Goal: Task Accomplishment & Management: Manage account settings

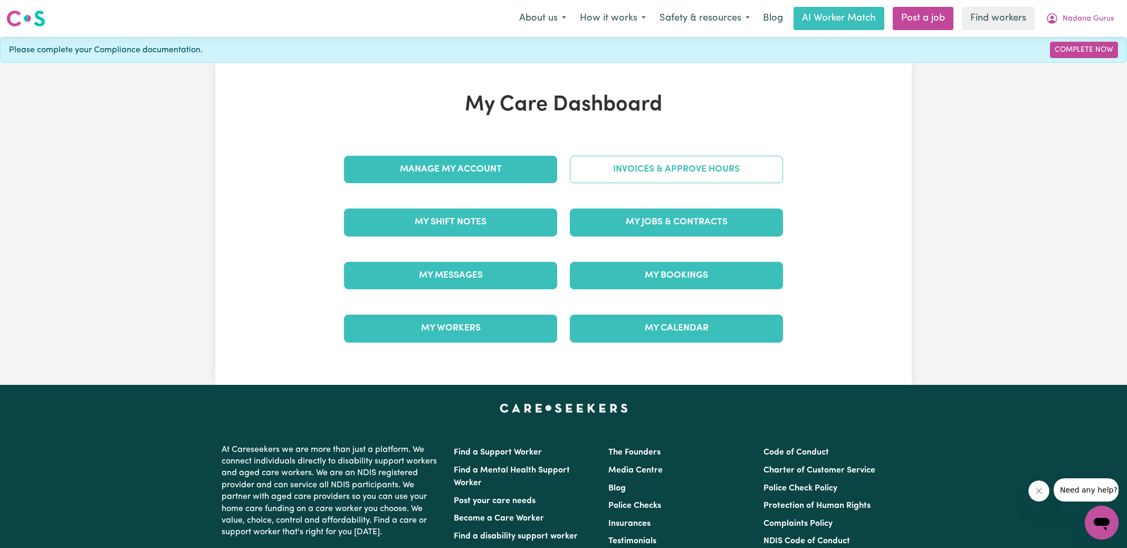
click at [601, 171] on link "Invoices & Approve Hours" at bounding box center [676, 169] width 213 height 27
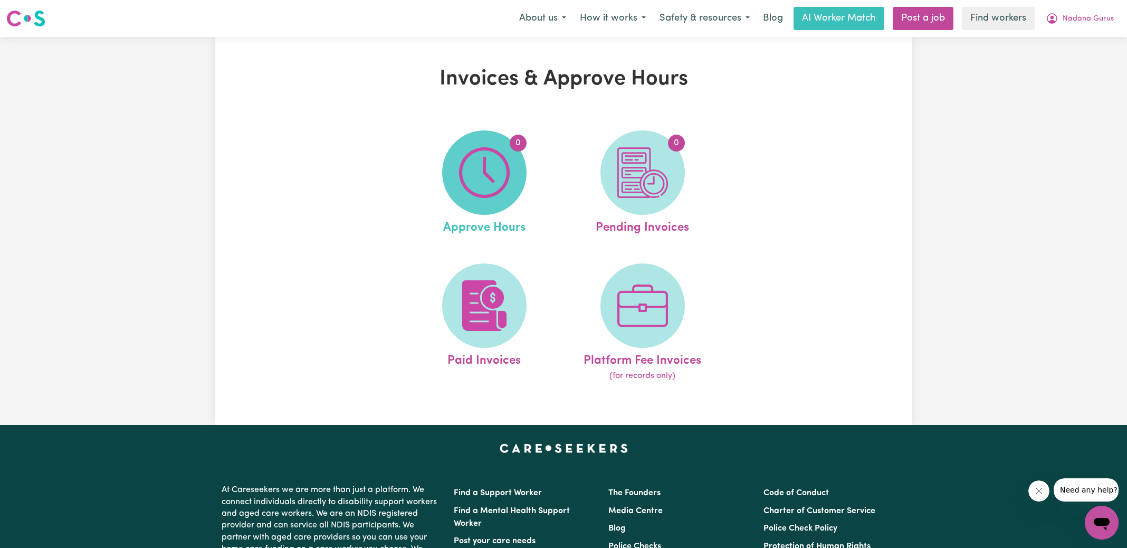
click at [455, 173] on span "0" at bounding box center [484, 172] width 84 height 84
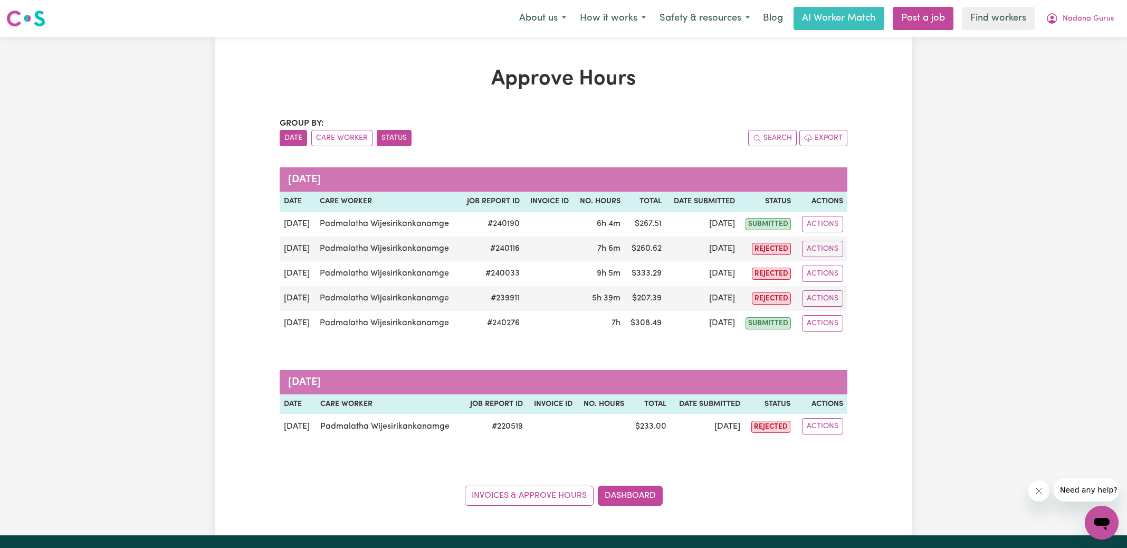
click at [388, 136] on button "Status" at bounding box center [394, 138] width 35 height 16
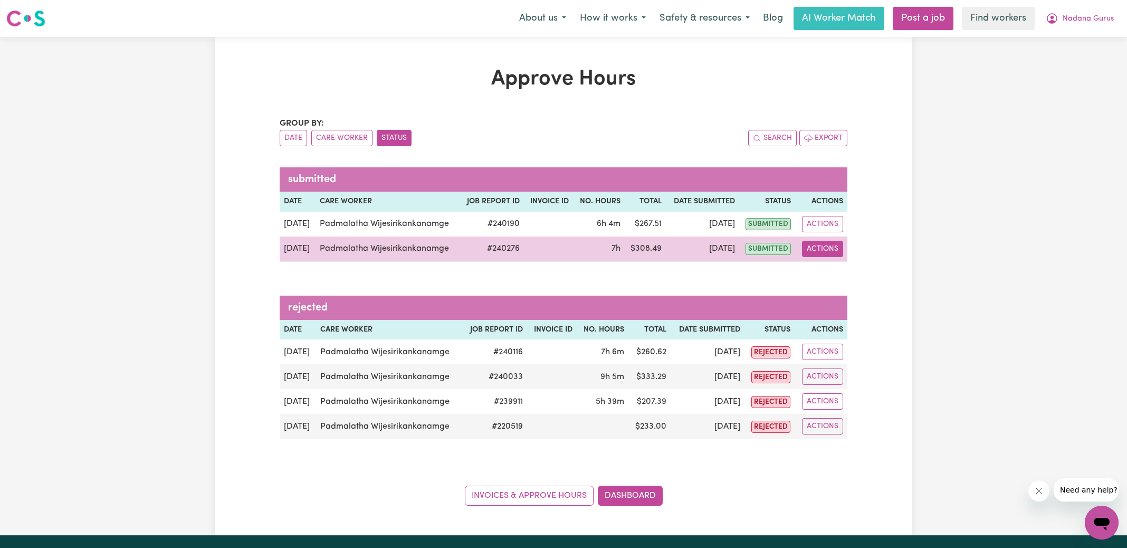
click at [823, 247] on button "Actions" at bounding box center [822, 249] width 41 height 16
click at [827, 272] on link "View Job Report" at bounding box center [848, 272] width 90 height 21
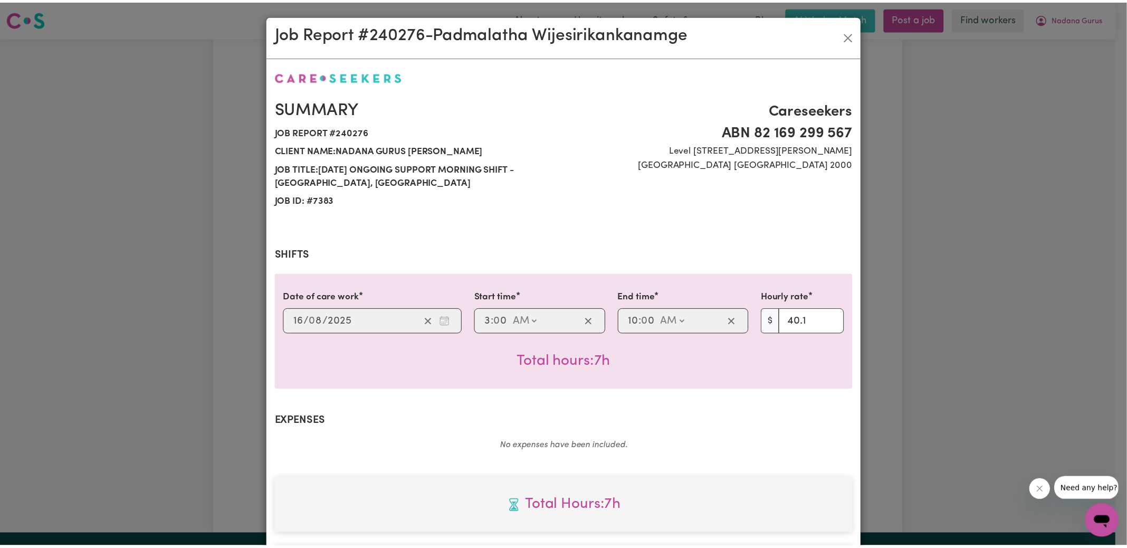
scroll to position [279, 0]
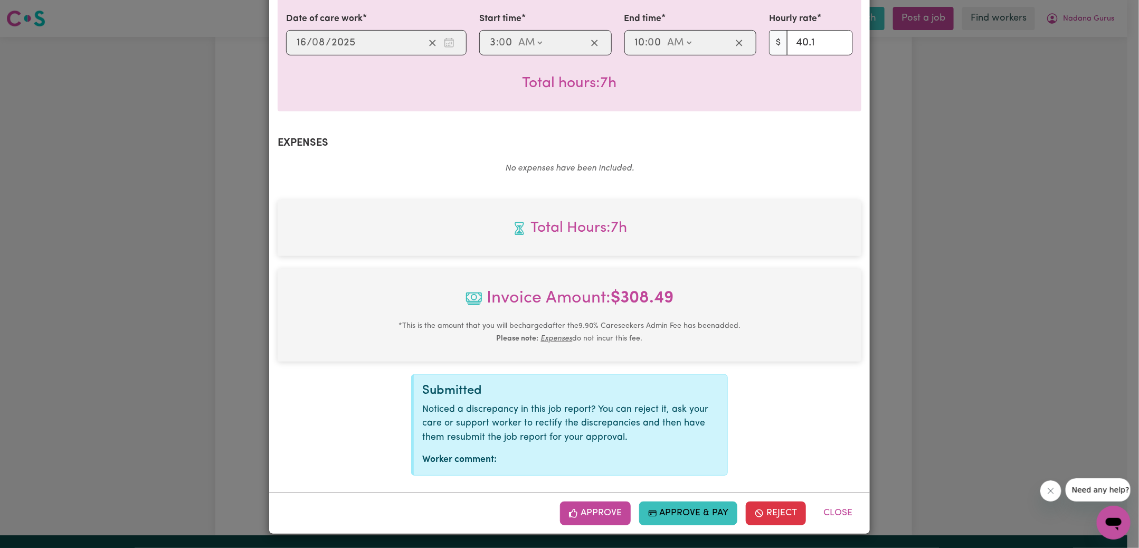
drag, startPoint x: 595, startPoint y: 506, endPoint x: 678, endPoint y: 449, distance: 100.6
click at [595, 506] on button "Approve" at bounding box center [595, 512] width 71 height 23
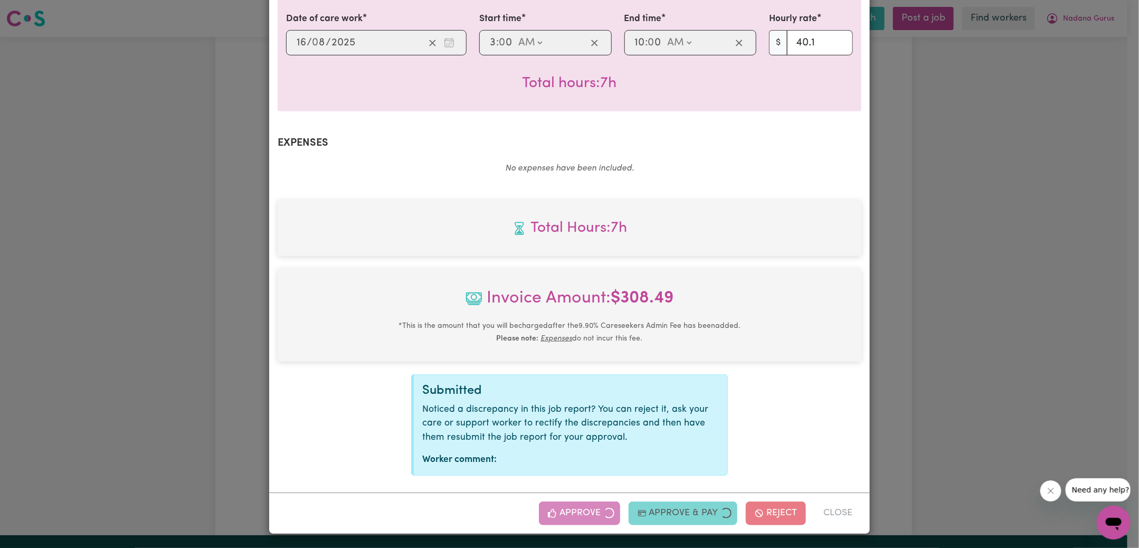
drag, startPoint x: 1001, startPoint y: 299, endPoint x: 891, endPoint y: 355, distance: 123.2
click at [999, 299] on div "Job Report # 240276 - [PERSON_NAME] Summary Job report # 240276 Client name: Na…" at bounding box center [569, 274] width 1139 height 548
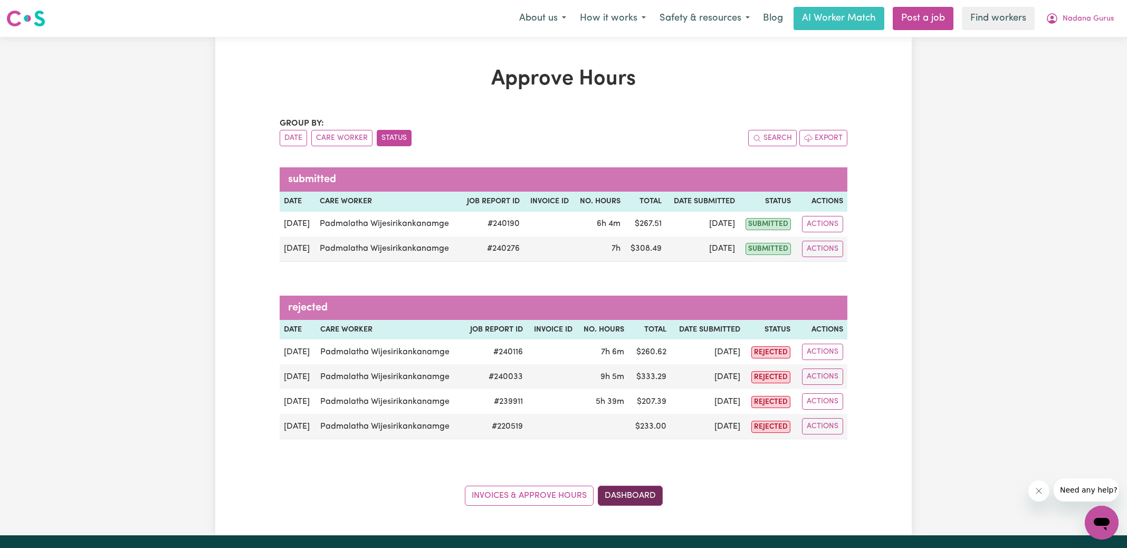
click at [634, 490] on link "Dashboard" at bounding box center [630, 496] width 65 height 20
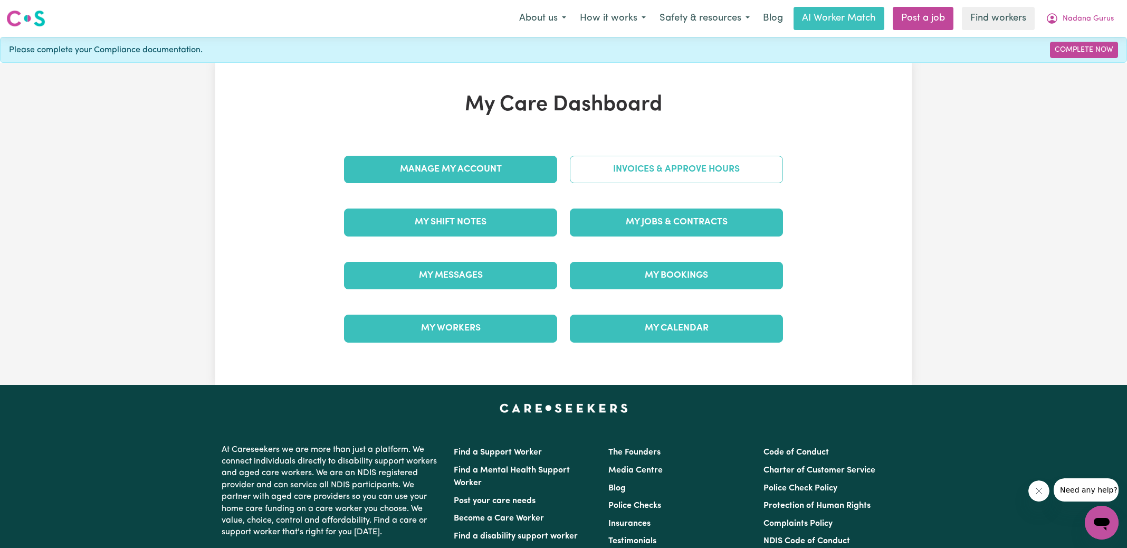
click at [655, 169] on link "Invoices & Approve Hours" at bounding box center [676, 169] width 213 height 27
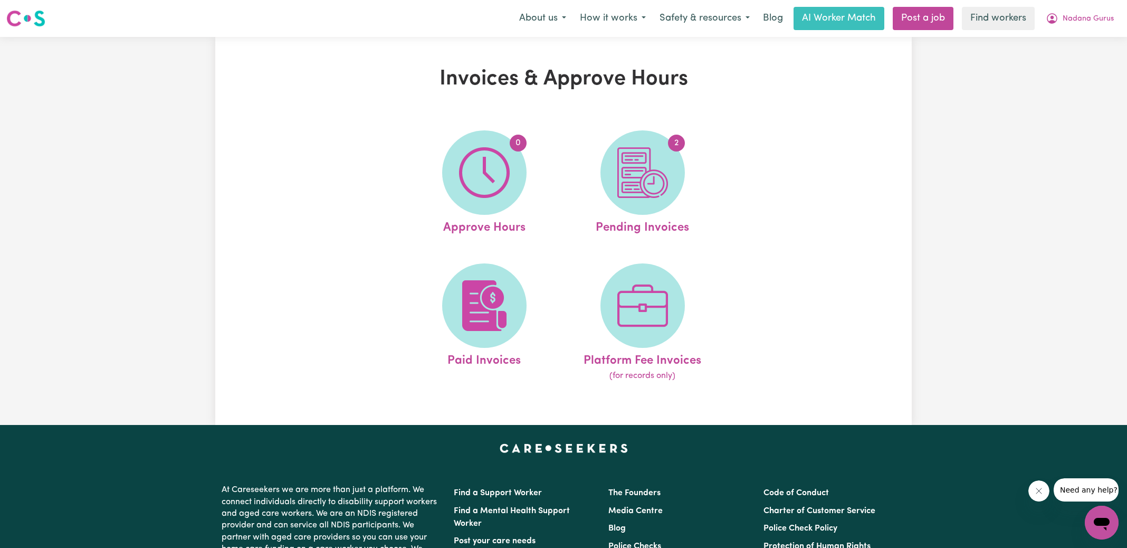
click at [655, 169] on img at bounding box center [643, 172] width 51 height 51
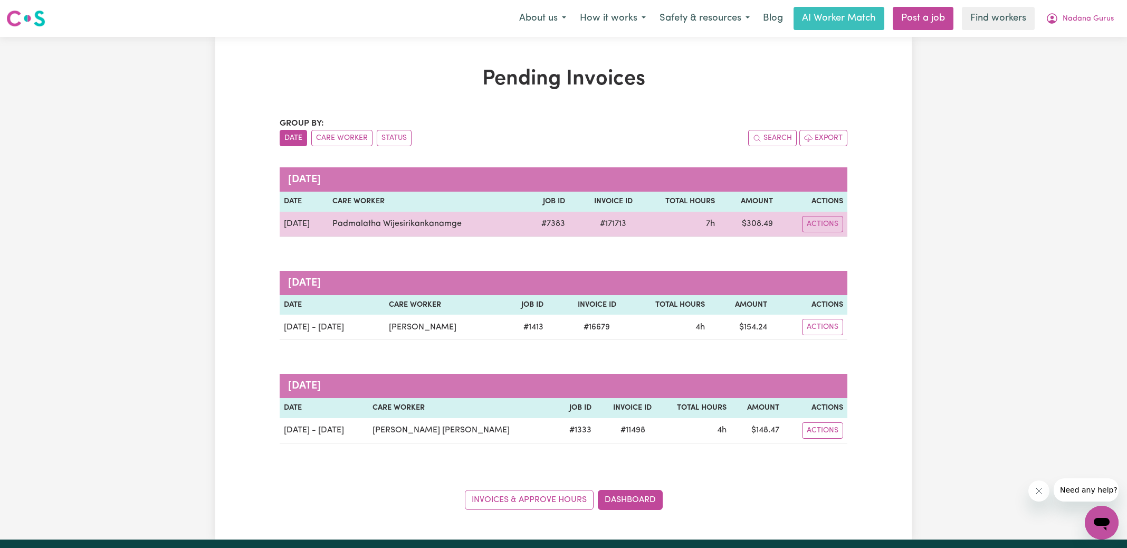
click at [607, 221] on span "# 171713" at bounding box center [613, 223] width 39 height 13
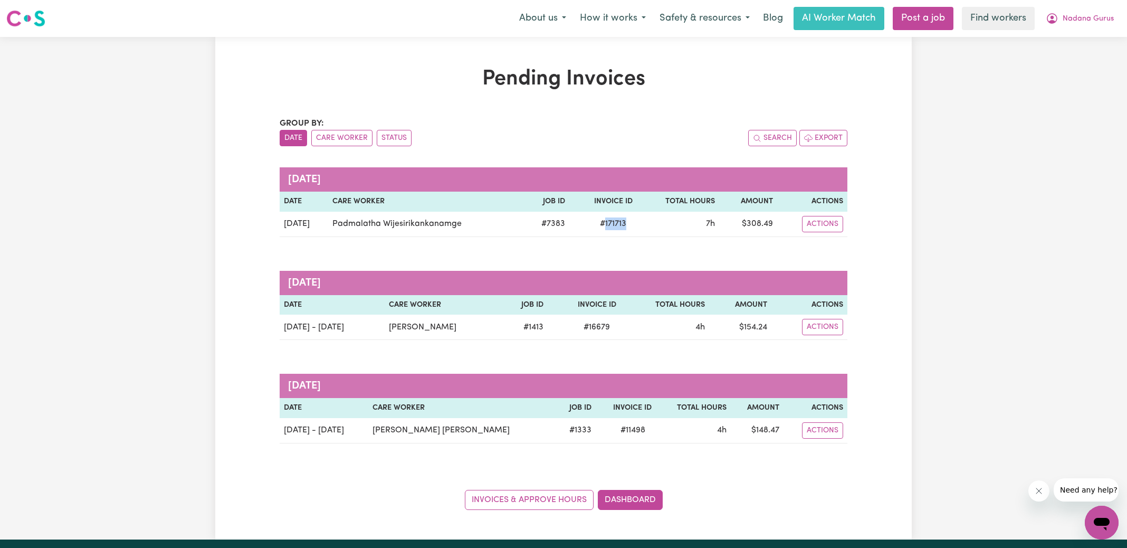
copy span "171713"
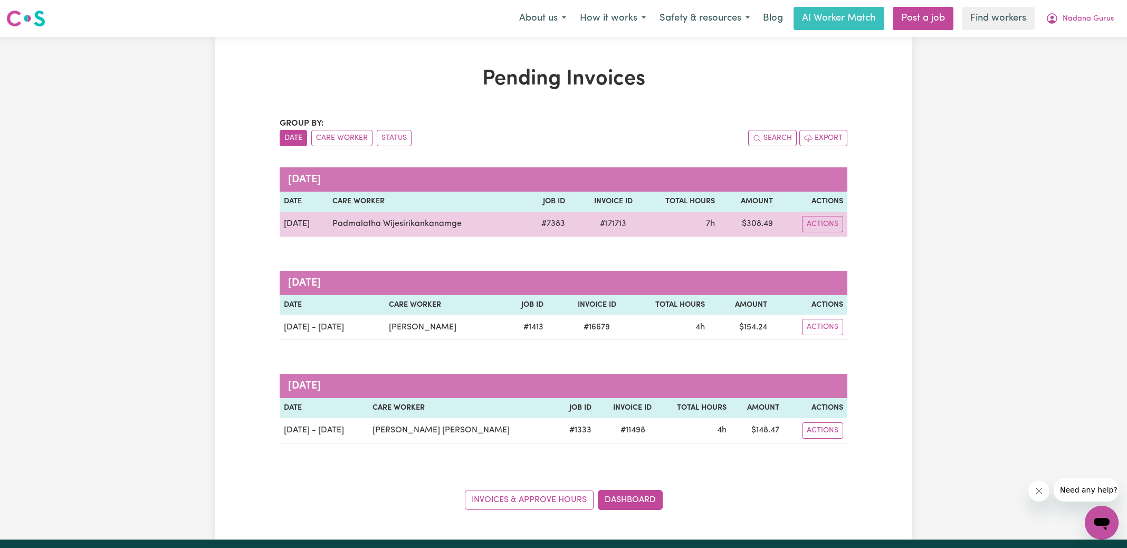
click at [758, 222] on td "$ 308.49" at bounding box center [748, 224] width 58 height 25
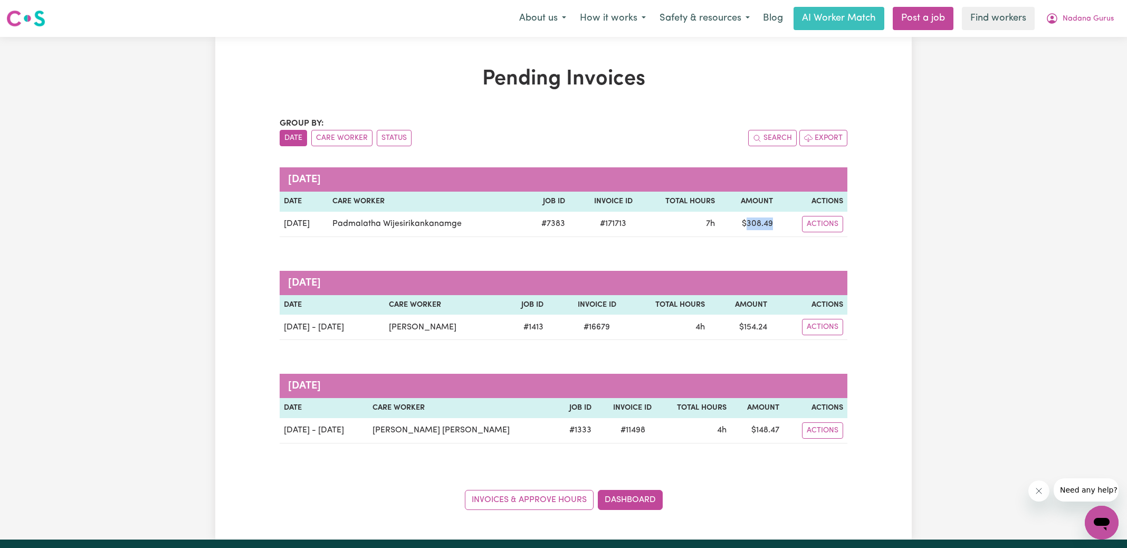
copy td "308.49"
click at [1073, 17] on span "Nadana Gurus" at bounding box center [1088, 19] width 51 height 12
click at [1065, 59] on link "Logout" at bounding box center [1078, 61] width 83 height 20
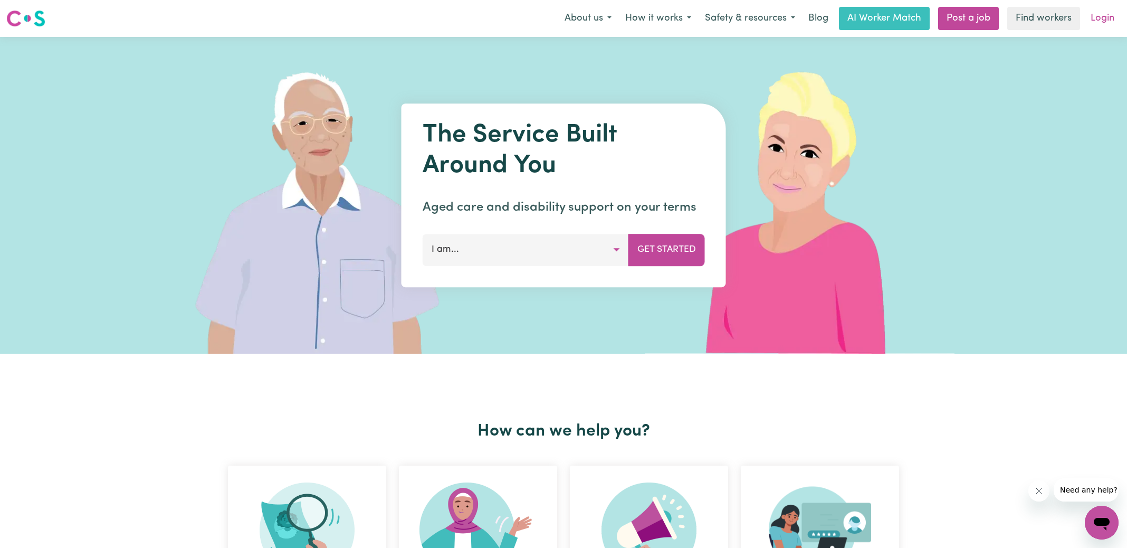
click at [1099, 20] on link "Login" at bounding box center [1103, 18] width 36 height 23
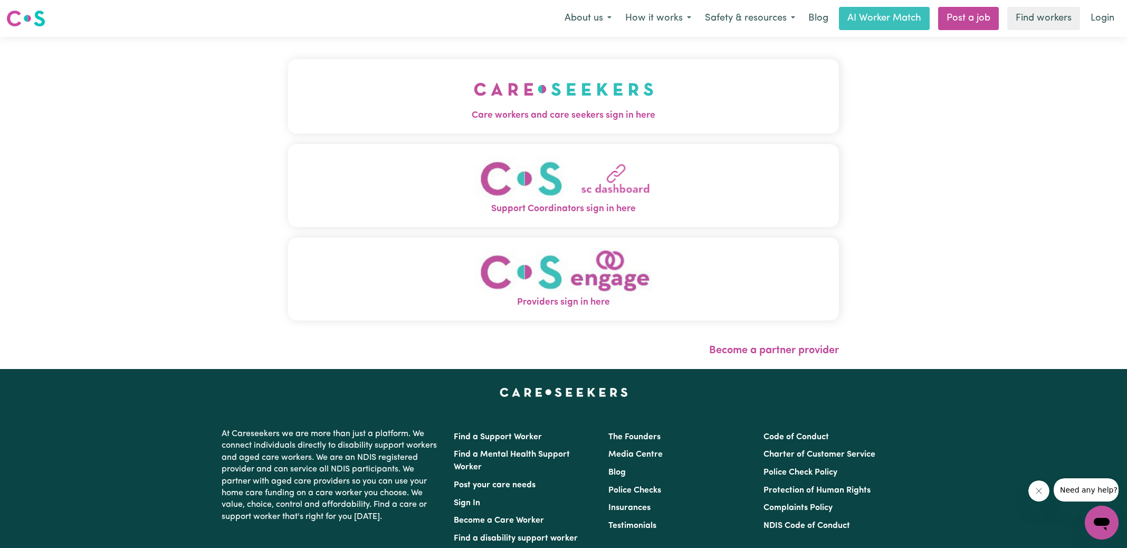
click at [470, 85] on button "Care workers and care seekers sign in here" at bounding box center [563, 96] width 551 height 74
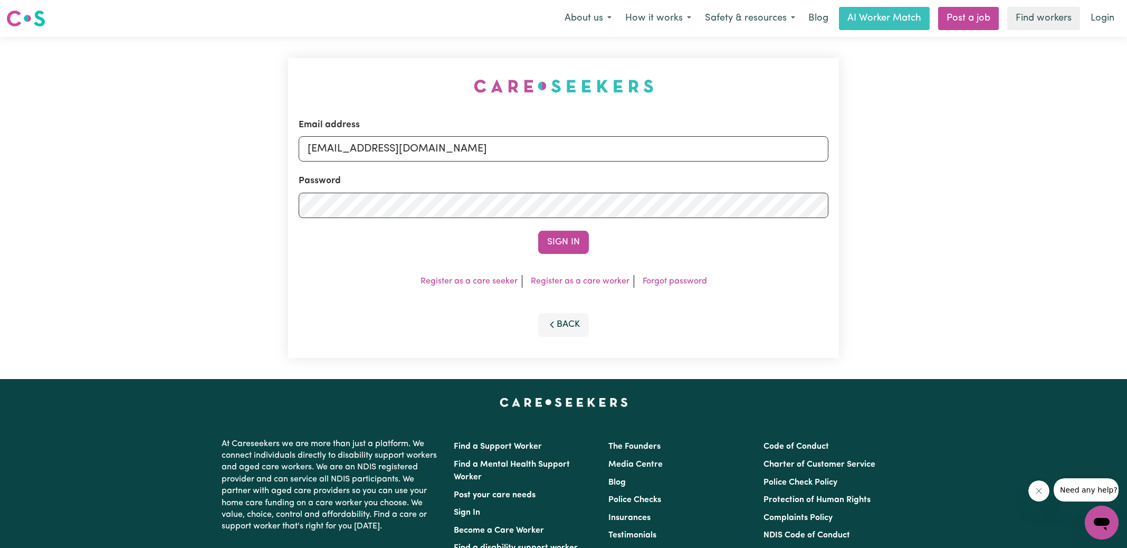
drag, startPoint x: 317, startPoint y: 72, endPoint x: 459, endPoint y: 125, distance: 151.7
click at [316, 73] on div "Email address [EMAIL_ADDRESS][DOMAIN_NAME] Password Sign In Register as a care …" at bounding box center [564, 208] width 564 height 342
drag, startPoint x: 363, startPoint y: 147, endPoint x: 963, endPoint y: 186, distance: 601.9
click at [963, 186] on div "Email address [EMAIL_ADDRESS][DOMAIN_NAME] Password Sign In Register as a care …" at bounding box center [563, 208] width 1127 height 342
type input "[EMAIL_ADDRESS][DOMAIN_NAME]"
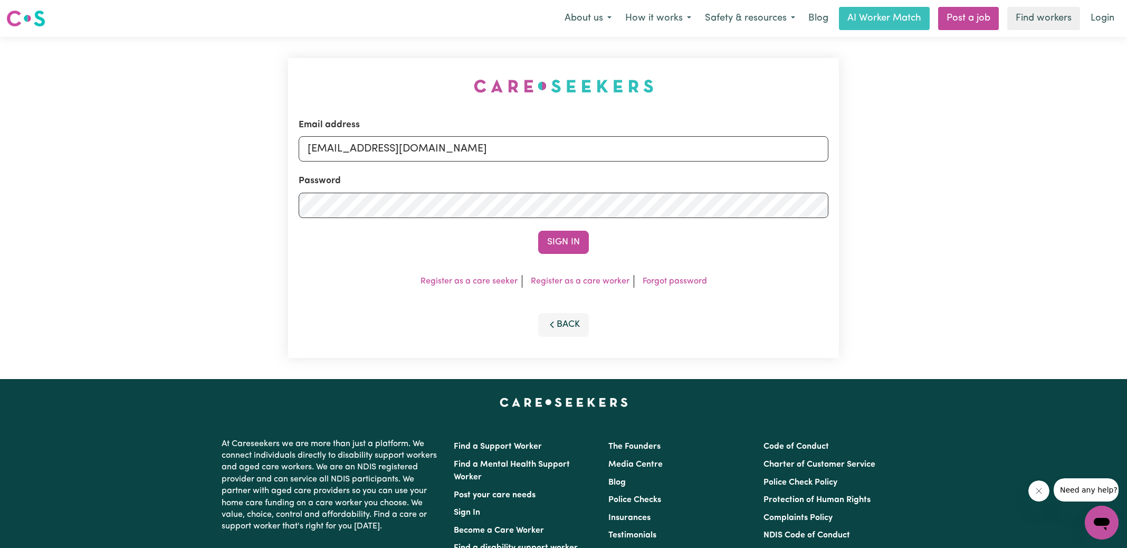
click at [538, 231] on button "Sign In" at bounding box center [563, 242] width 51 height 23
